Goal: Leave review/rating

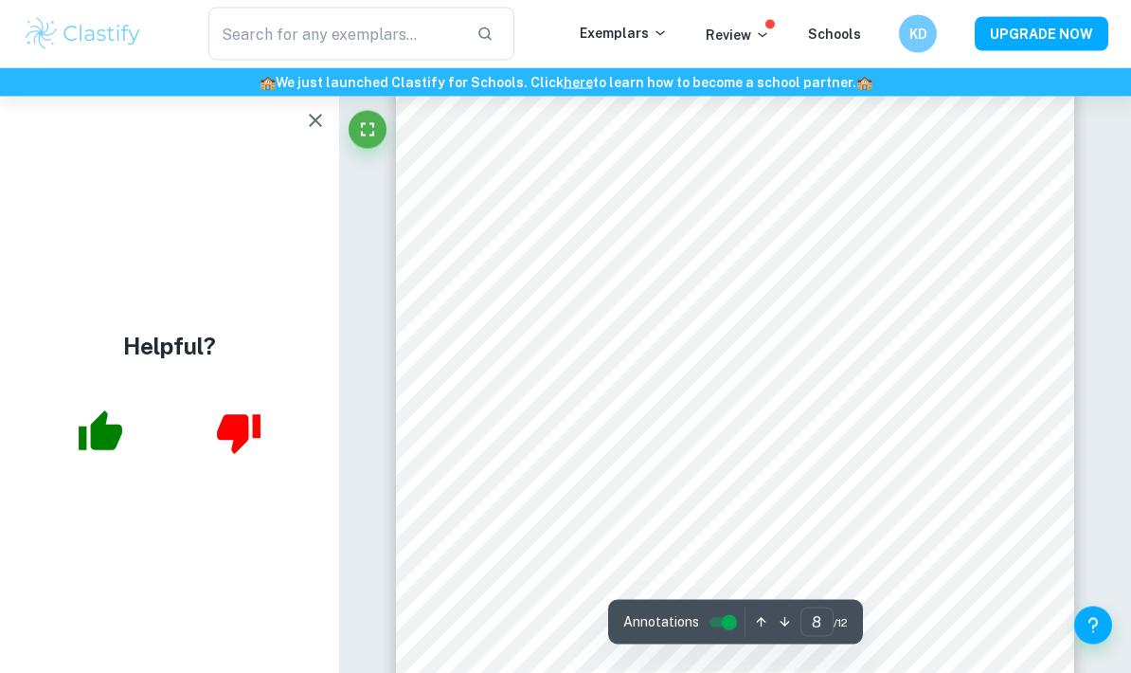
scroll to position [6994, 0]
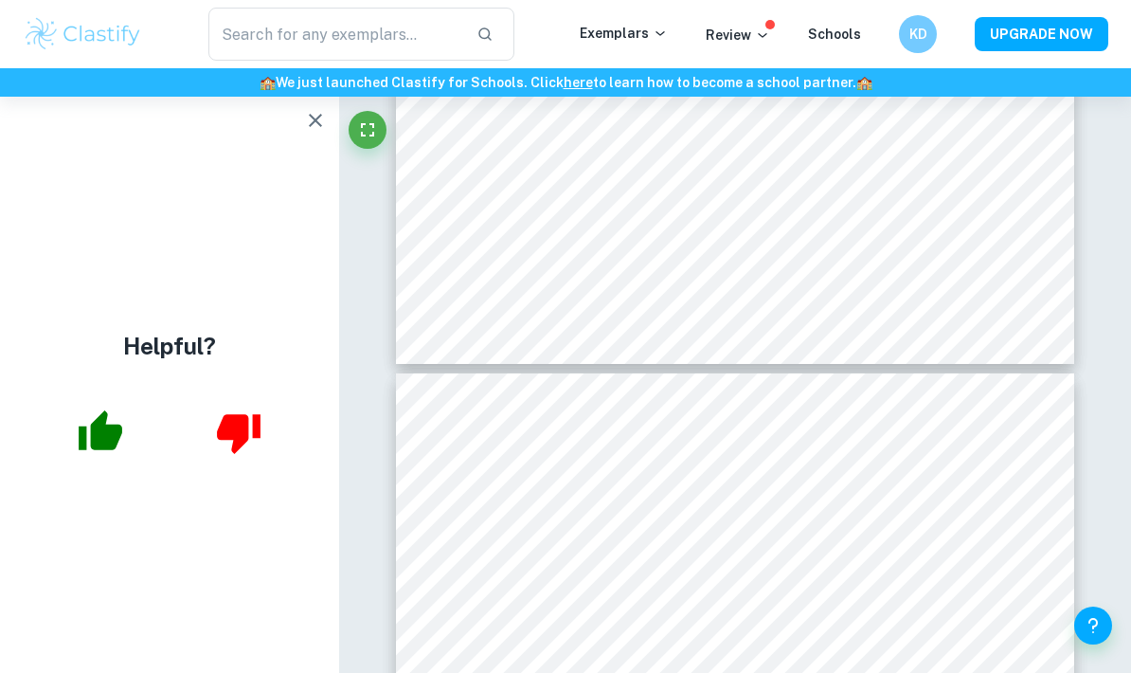
type input "7"
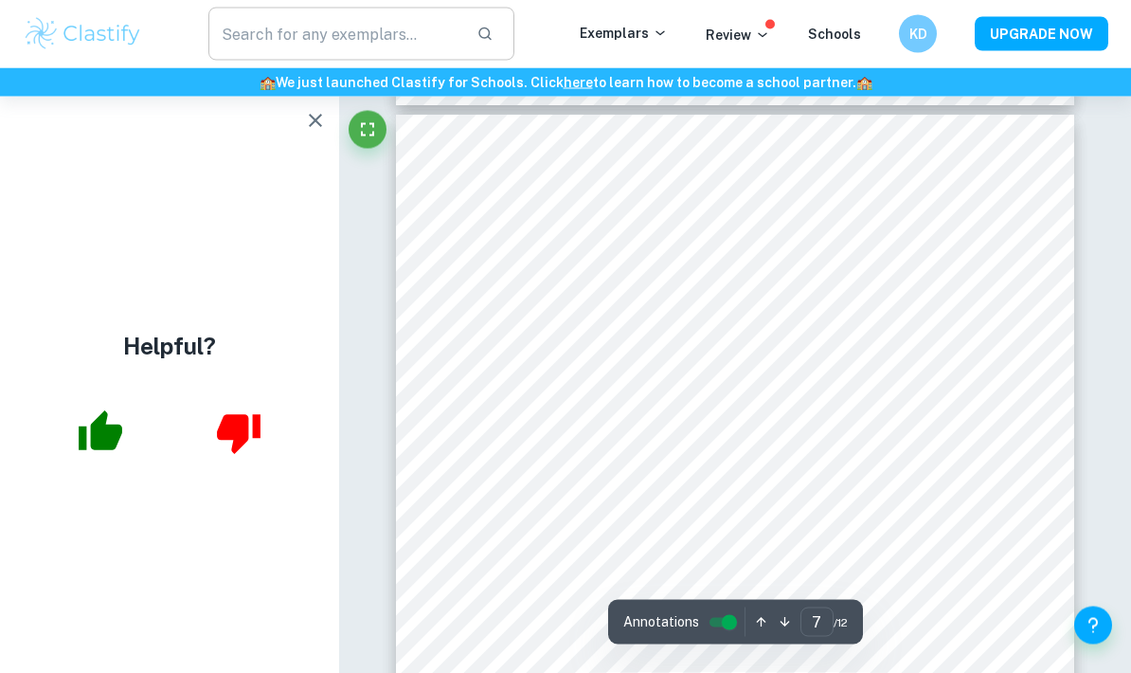
scroll to position [5995, 0]
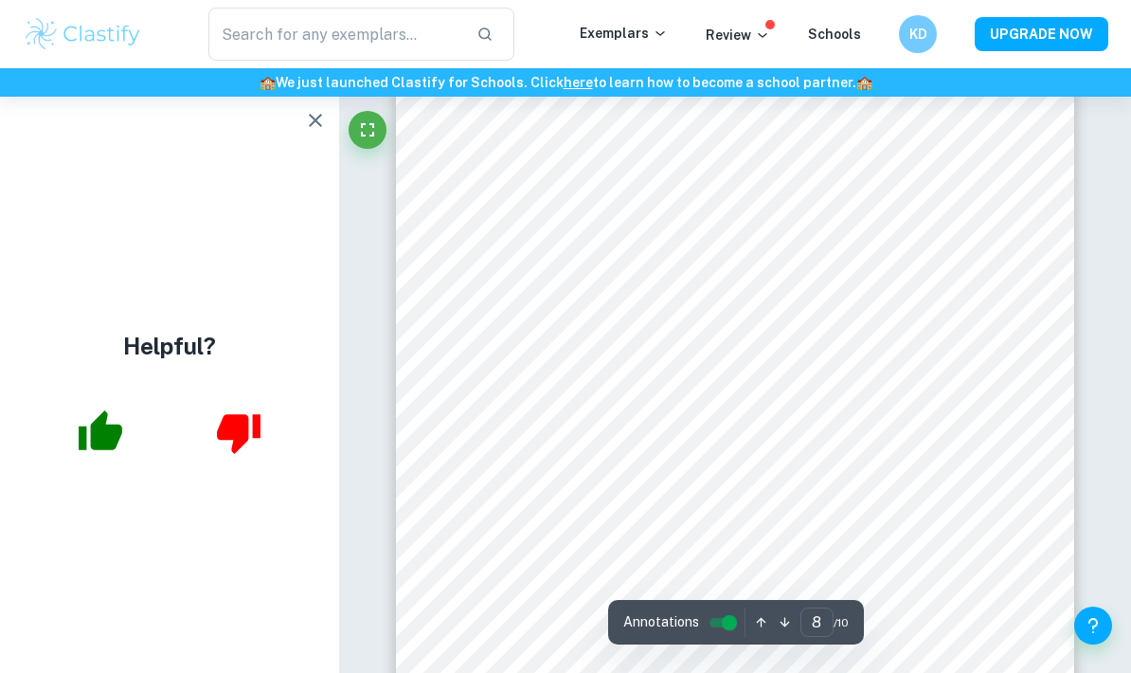
scroll to position [6663, 0]
type input "4"
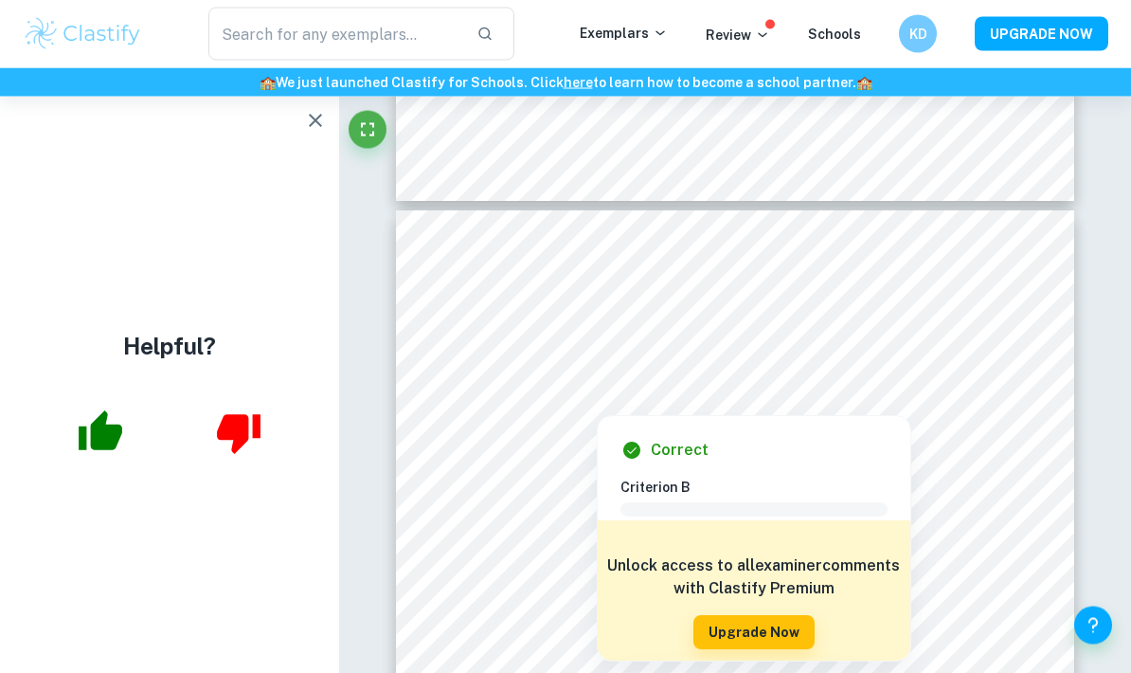
scroll to position [2791, 0]
